Goal: Task Accomplishment & Management: Complete application form

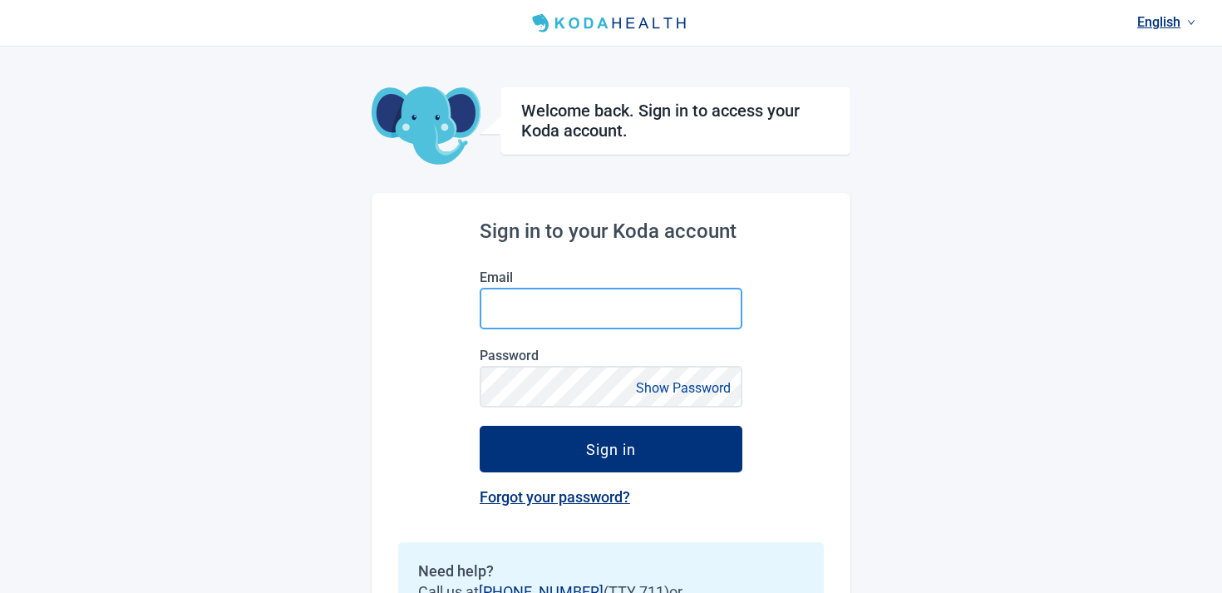
type input "[EMAIL_ADDRESS][DOMAIN_NAME]"
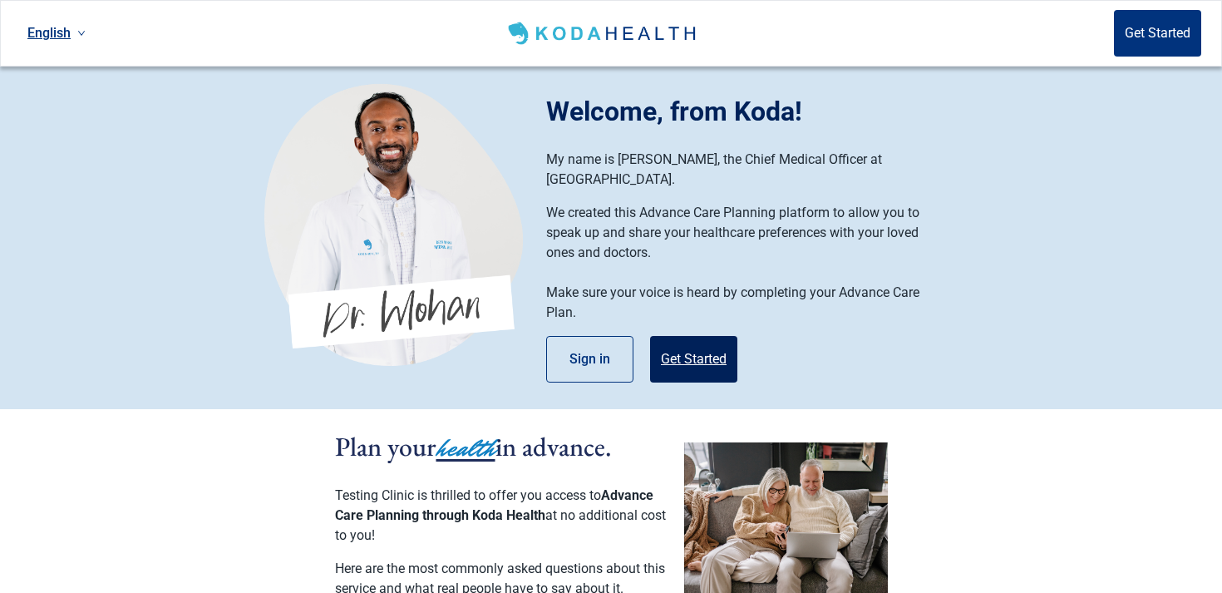
click at [717, 343] on button "Get Started" at bounding box center [693, 359] width 87 height 47
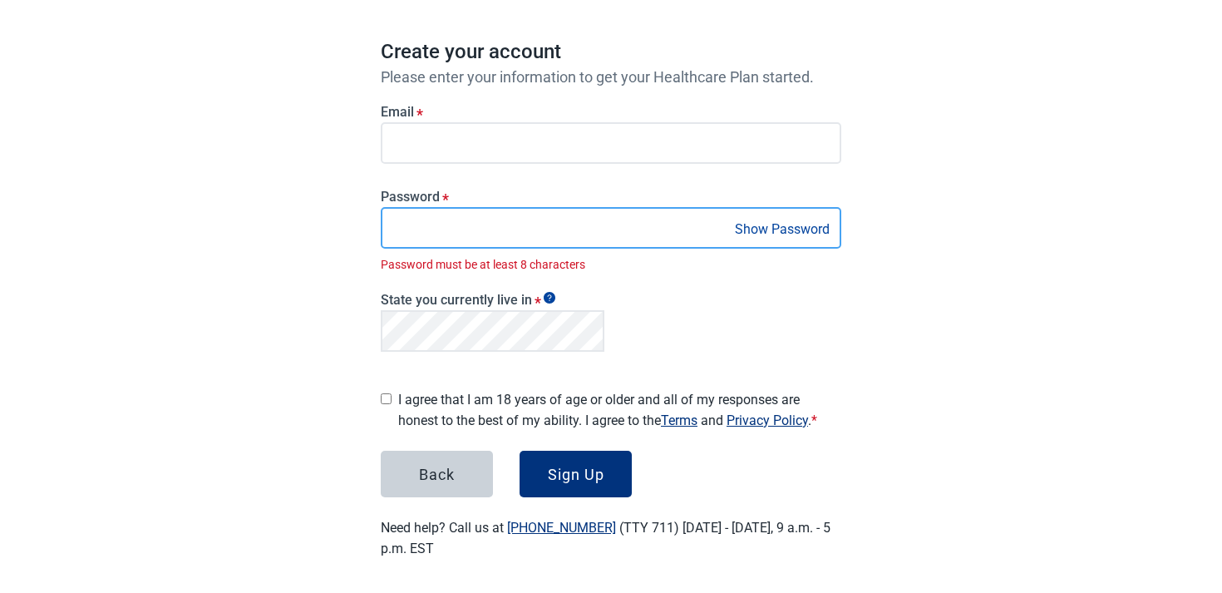
scroll to position [120, 0]
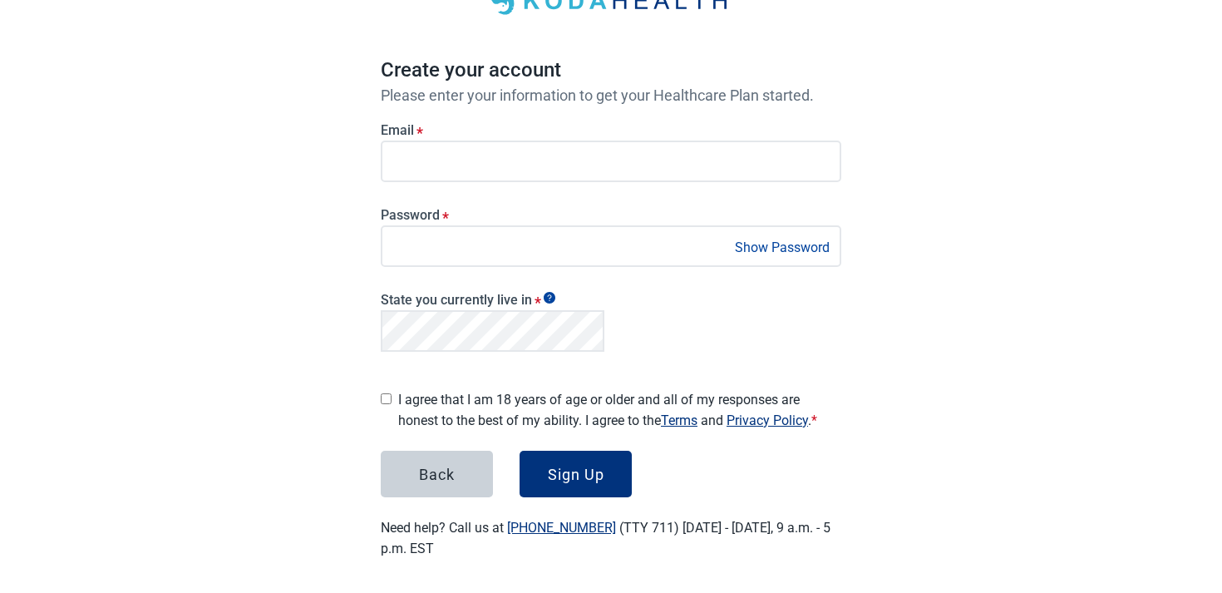
click at [402, 389] on label "I agree that I am 18 years of age or older and all of my responses are honest t…" at bounding box center [619, 410] width 443 height 42
click at [392, 393] on input "I agree that I am 18 years of age or older and all of my responses are honest t…" at bounding box center [386, 398] width 11 height 11
checkbox input "true"
click at [584, 476] on div "Sign Up" at bounding box center [576, 474] width 57 height 17
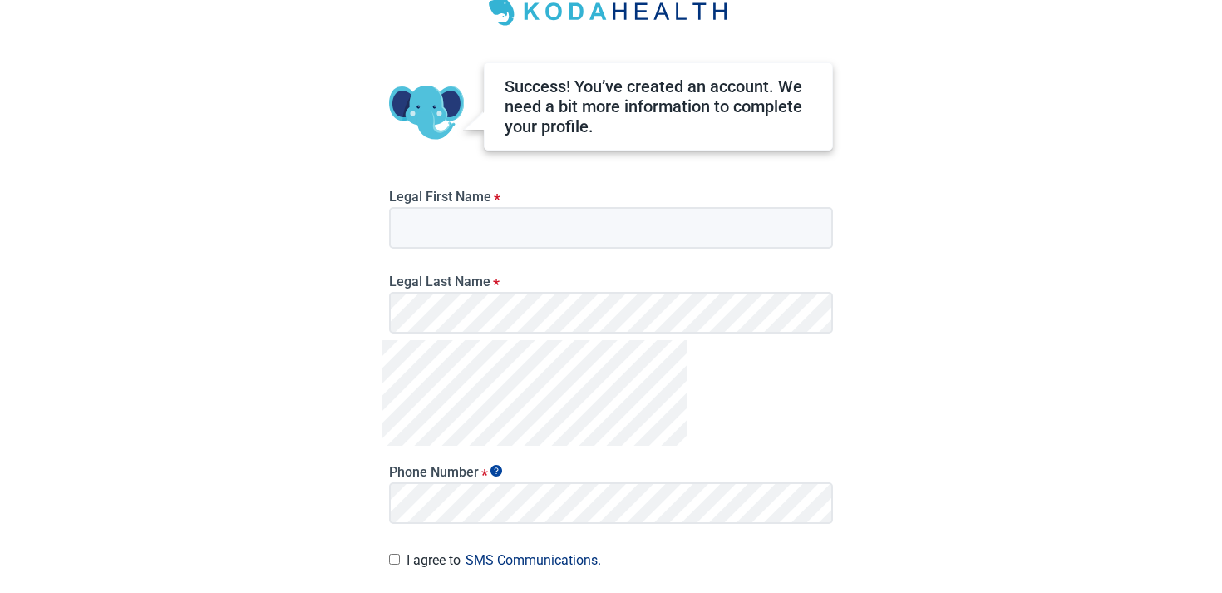
scroll to position [96, 0]
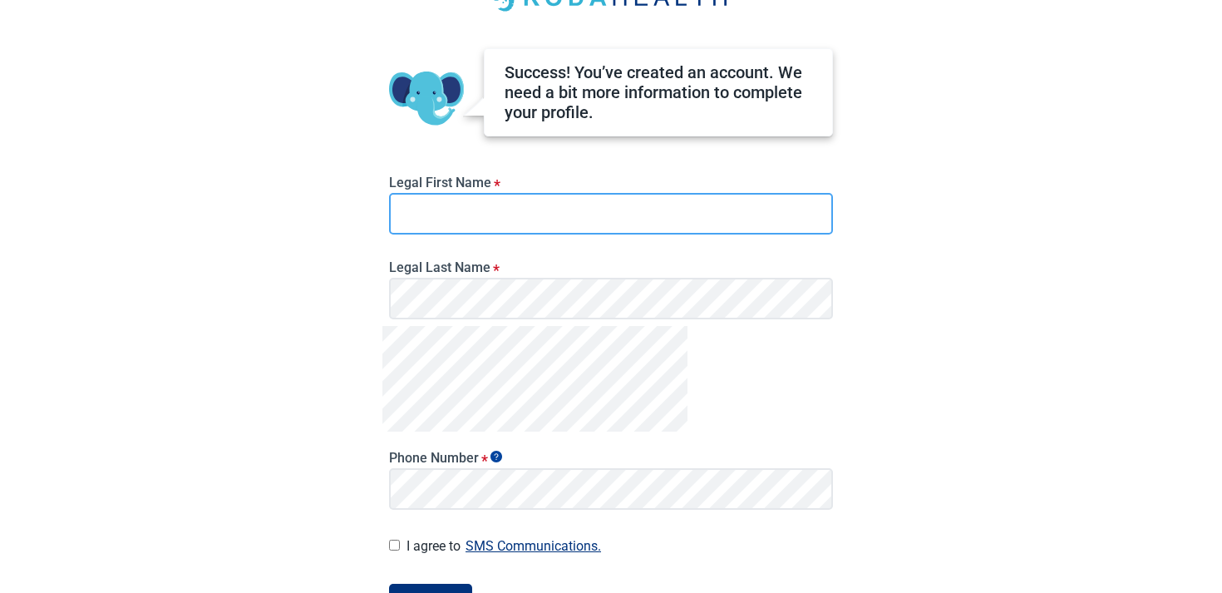
click at [491, 211] on input "Legal First Name *" at bounding box center [611, 214] width 444 height 42
type input "O"
type input "Test"
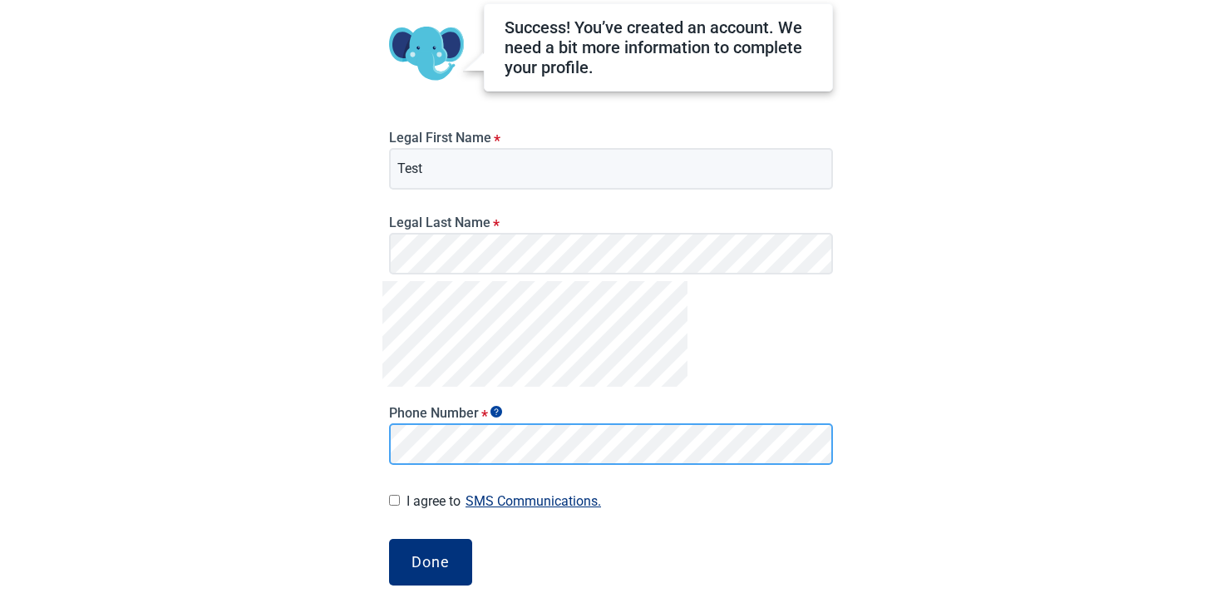
scroll to position [171, 0]
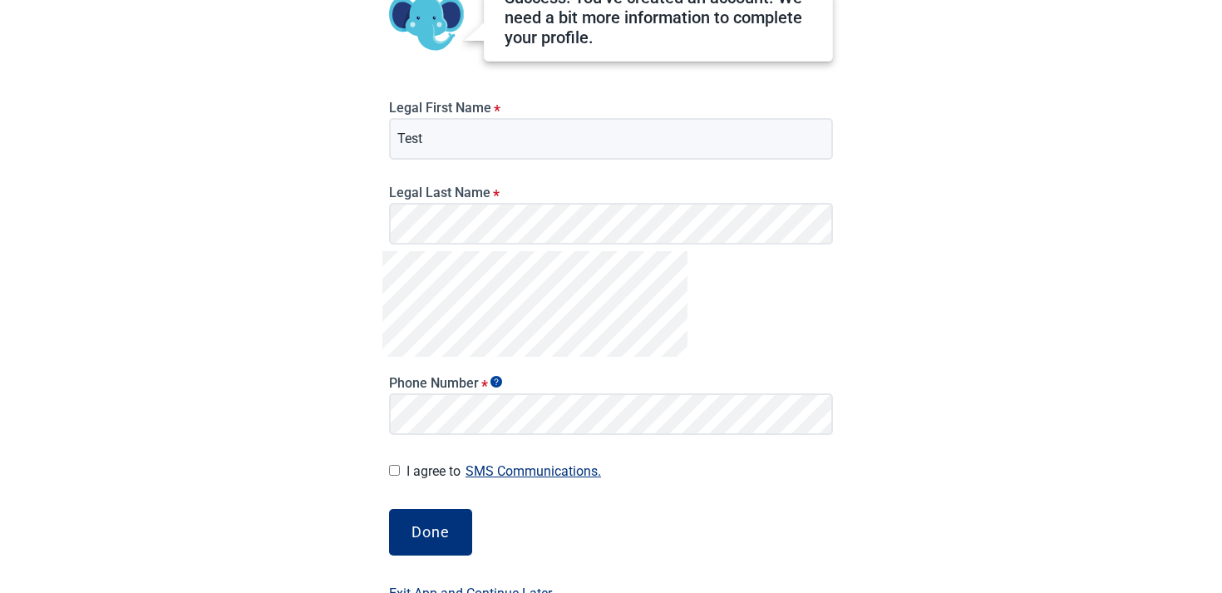
click at [410, 541] on button "Done" at bounding box center [430, 532] width 83 height 47
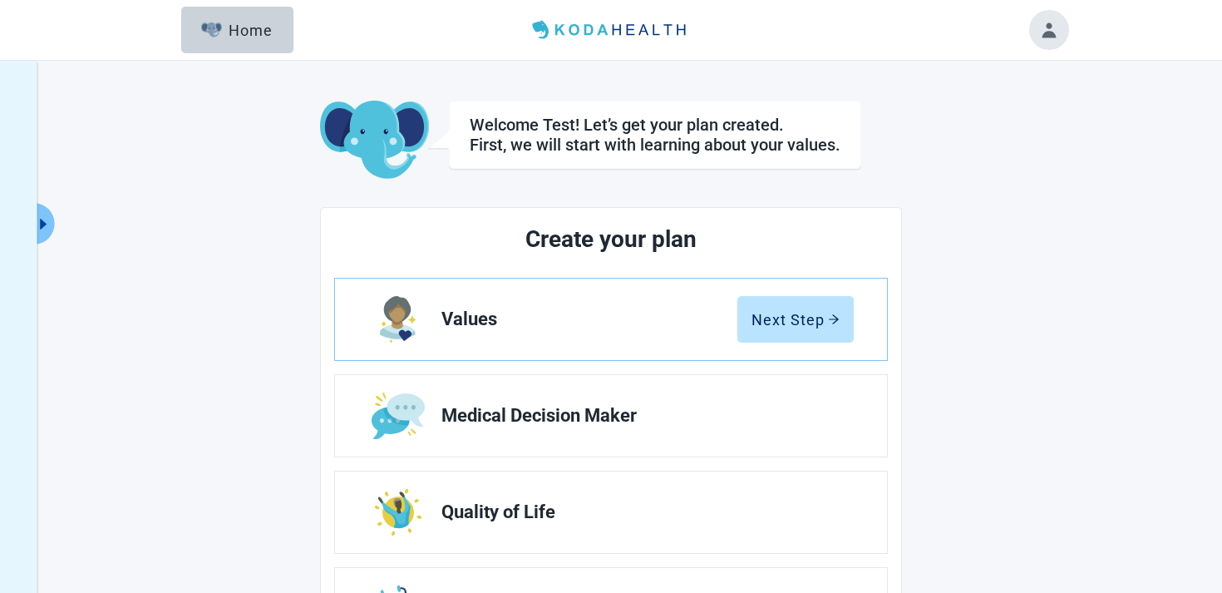
click at [1048, 34] on button "Toggle account menu" at bounding box center [1049, 30] width 40 height 40
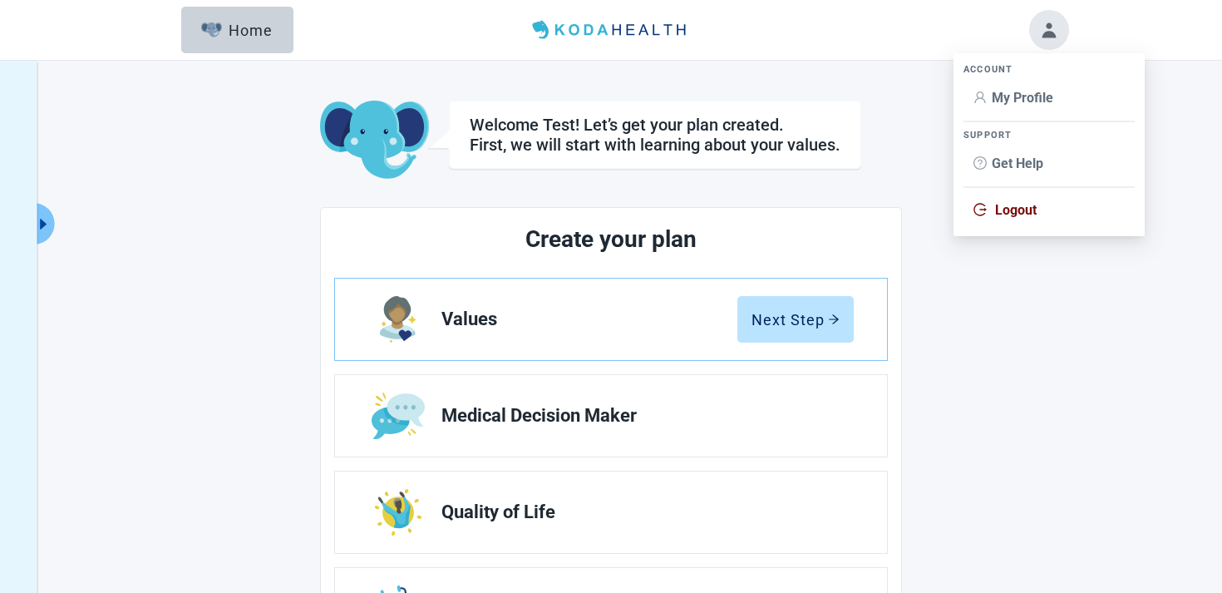
click at [1008, 220] on li "Logout" at bounding box center [1049, 211] width 171 height 32
